Goal: Task Accomplishment & Management: Manage account settings

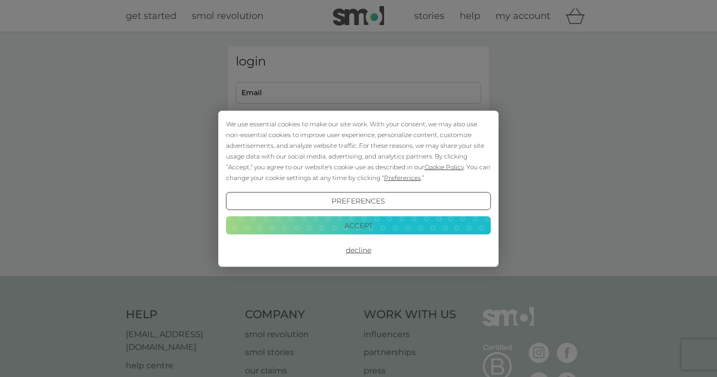
click at [366, 223] on button "Accept" at bounding box center [358, 225] width 265 height 18
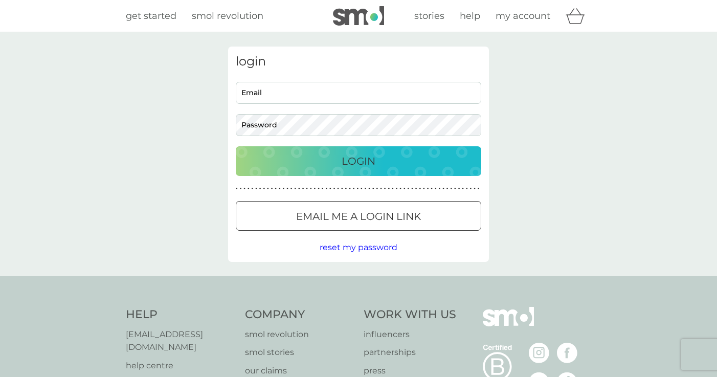
click at [285, 97] on input "Email" at bounding box center [358, 93] width 245 height 22
type input "griffinmg@sky.com"
click at [365, 216] on div at bounding box center [358, 216] width 37 height 11
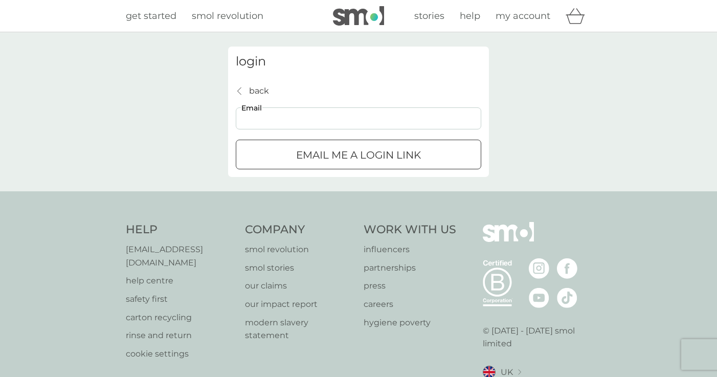
click at [312, 122] on input "Email" at bounding box center [358, 118] width 245 height 22
type input "griffinmg@sky.com"
click at [306, 157] on p "Email me a login link" at bounding box center [358, 155] width 125 height 16
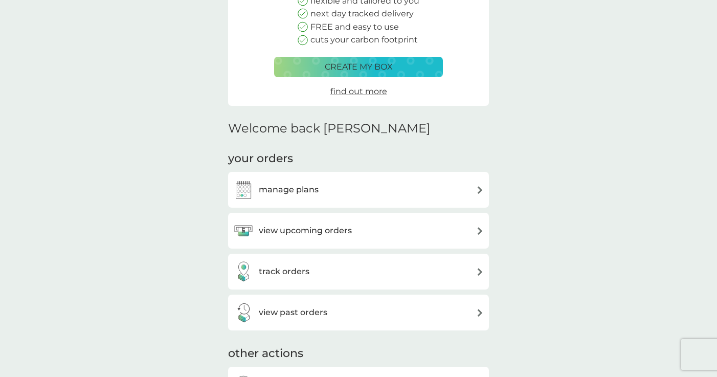
scroll to position [140, 0]
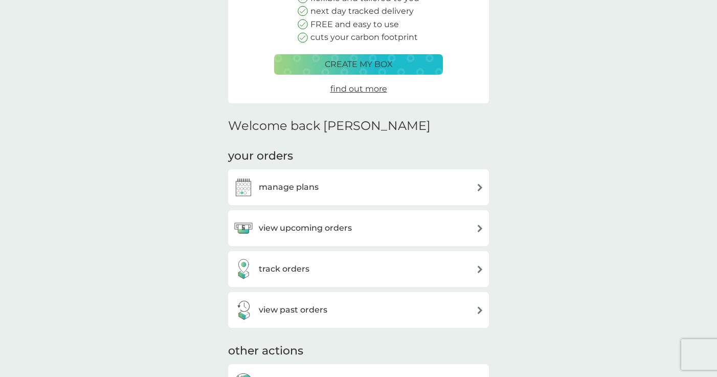
click at [478, 187] on img at bounding box center [480, 187] width 8 height 8
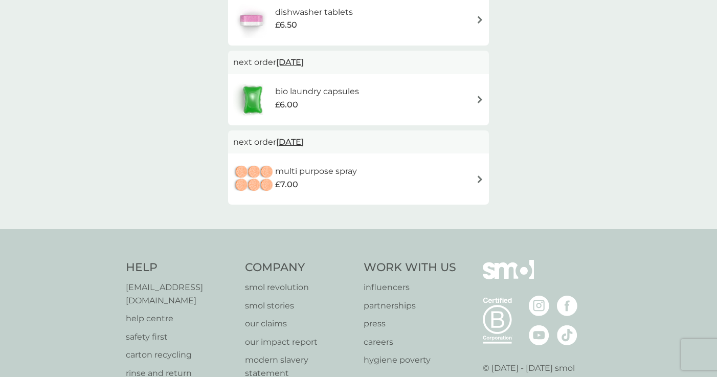
scroll to position [255, 0]
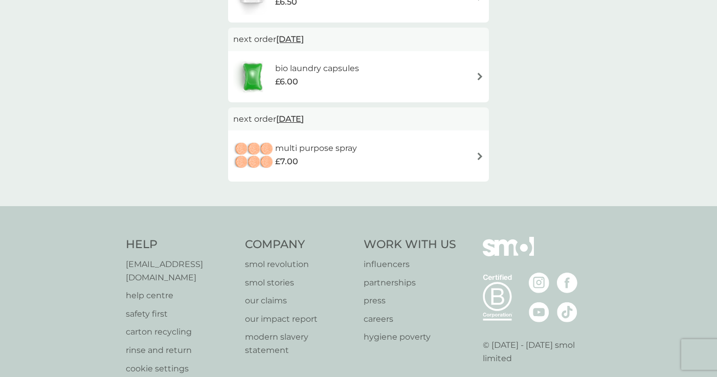
click at [479, 157] on img at bounding box center [480, 156] width 8 height 8
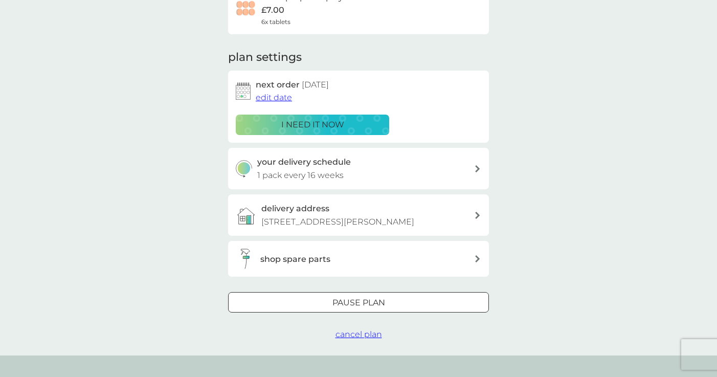
scroll to position [102, 0]
click at [352, 333] on span "cancel plan" at bounding box center [358, 334] width 47 height 10
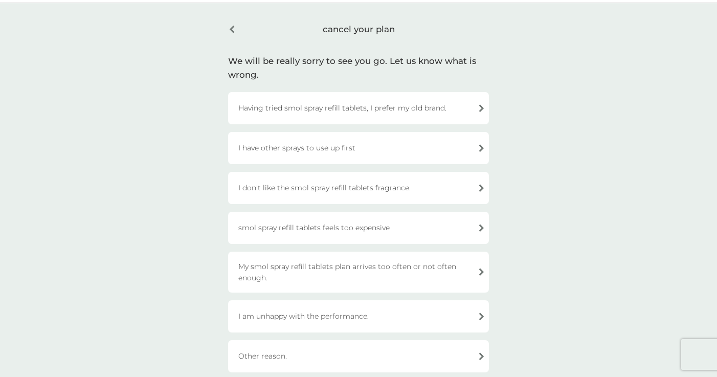
scroll to position [42, 0]
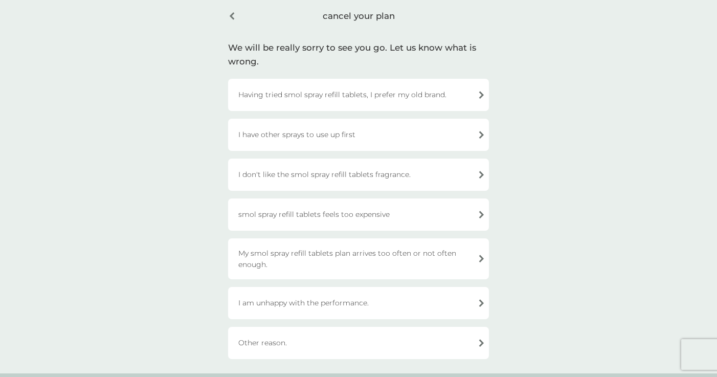
click at [318, 258] on div "My smol spray refill tablets plan arrives too often or not often enough." at bounding box center [358, 258] width 261 height 41
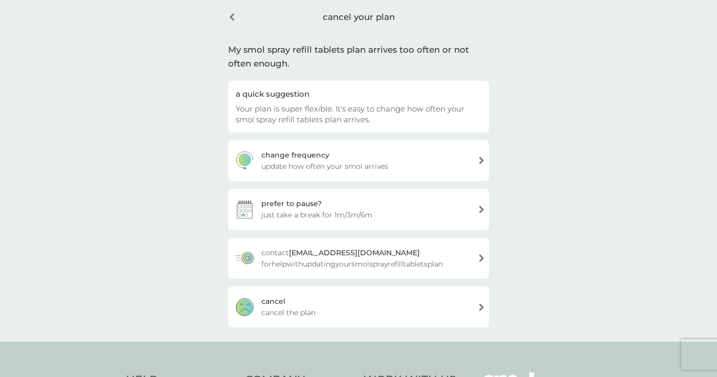
click at [402, 217] on div "prefer to pause? just take a break for 1m/3m/6m" at bounding box center [358, 209] width 261 height 41
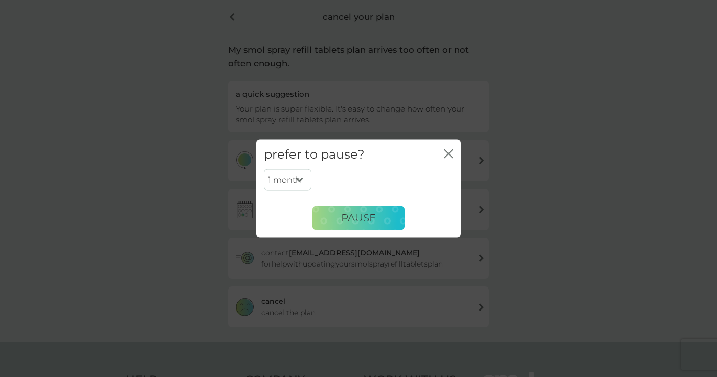
click at [299, 179] on select "1 month 3 months 6 months" at bounding box center [288, 179] width 48 height 21
select select "6"
click at [264, 169] on select "1 month 3 months 6 months" at bounding box center [288, 179] width 48 height 21
click at [331, 217] on button "PAUSE" at bounding box center [358, 217] width 92 height 25
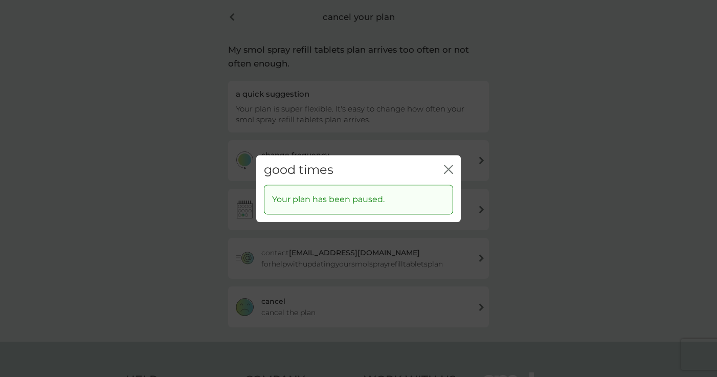
drag, startPoint x: 448, startPoint y: 168, endPoint x: 452, endPoint y: 172, distance: 5.8
click at [448, 168] on icon "close" at bounding box center [450, 169] width 4 height 8
